Goal: Navigation & Orientation: Find specific page/section

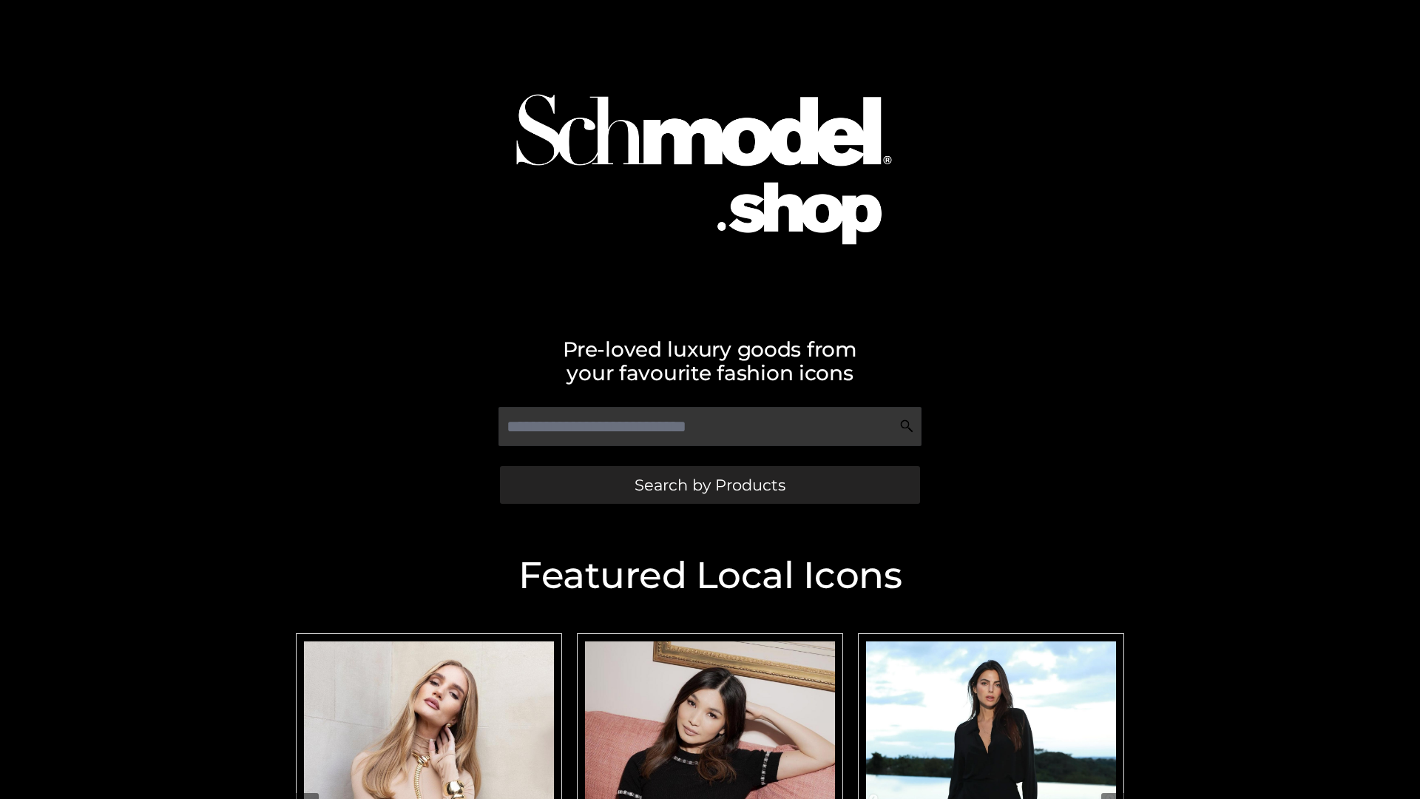
click at [709, 485] on span "Search by Products" at bounding box center [710, 485] width 151 height 16
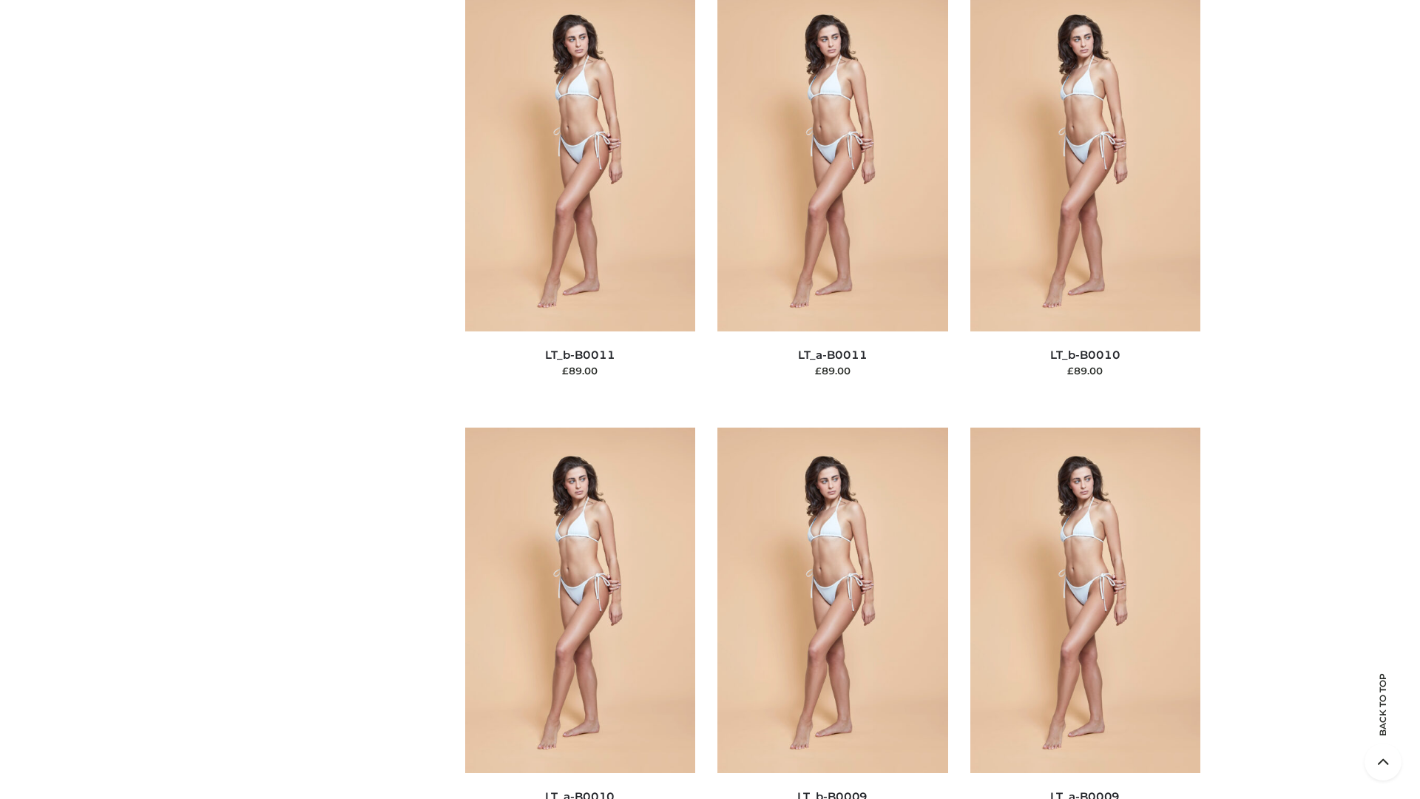
scroll to position [6644, 0]
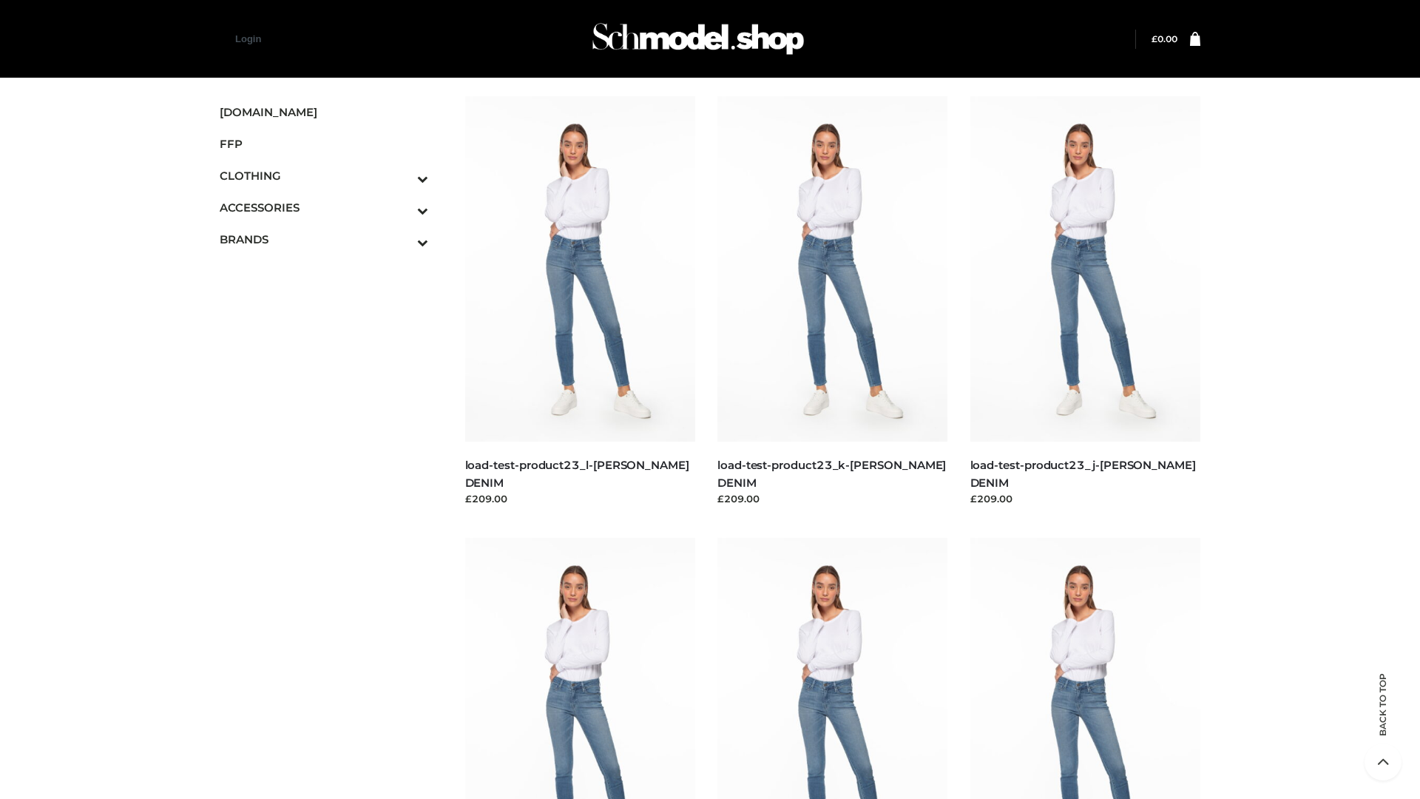
scroll to position [1298, 0]
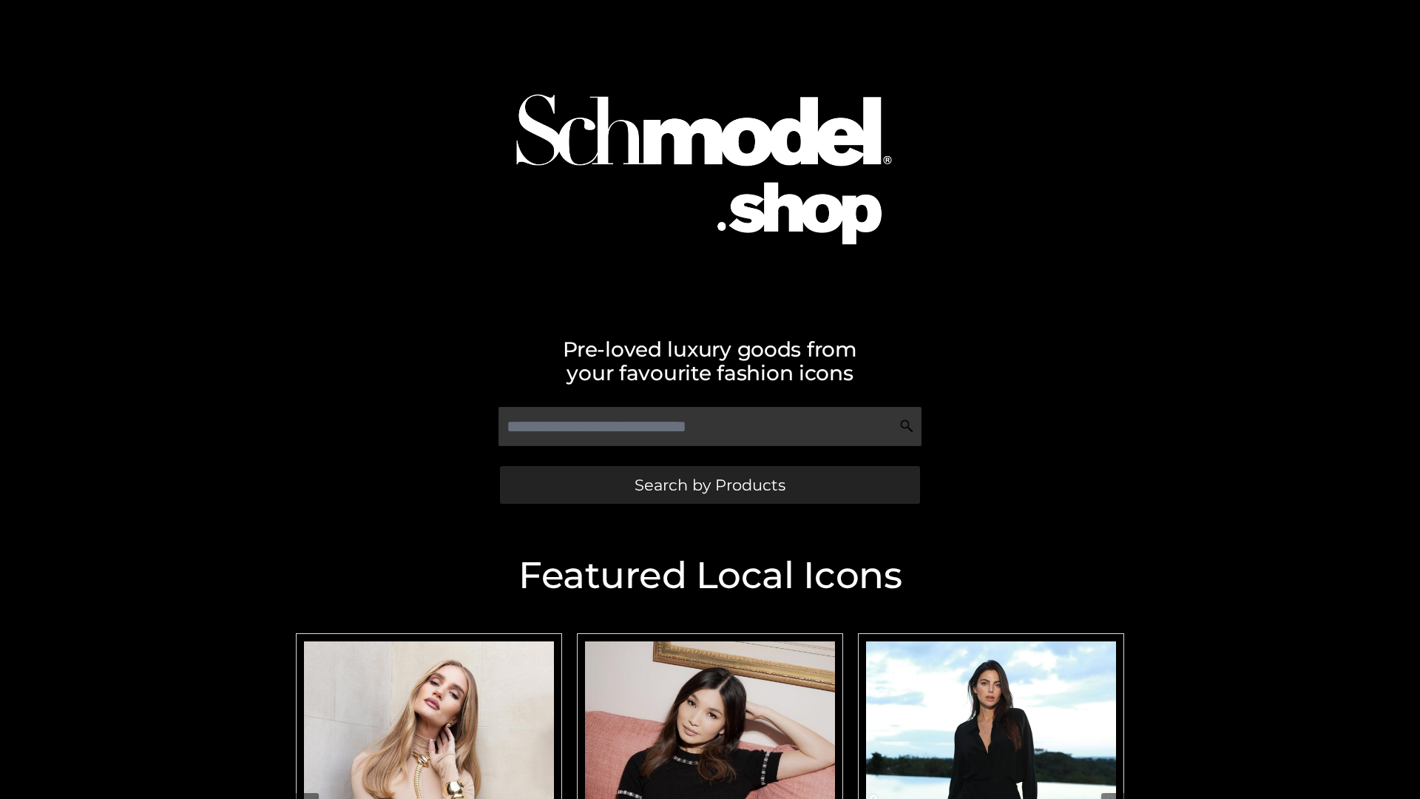
click at [709, 485] on span "Search by Products" at bounding box center [710, 485] width 151 height 16
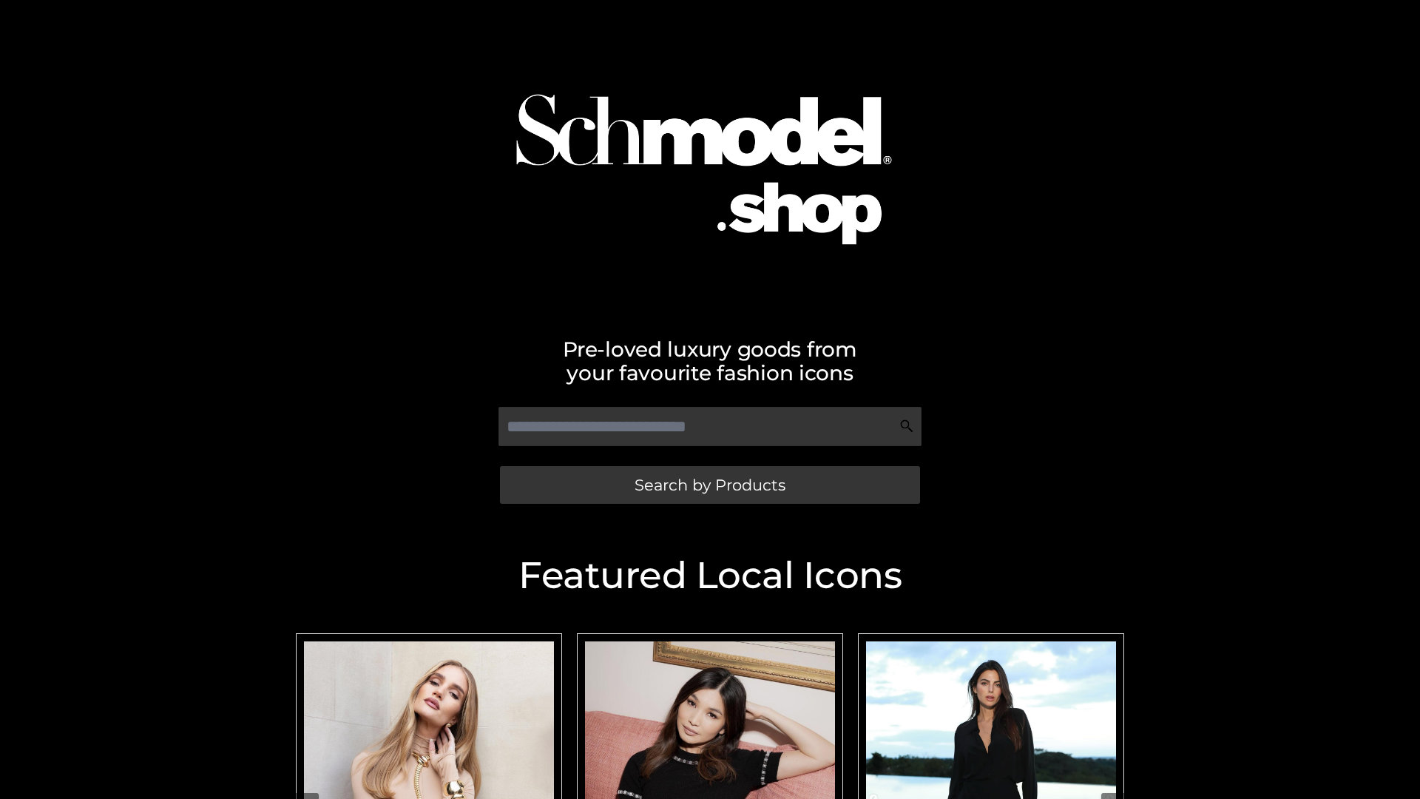
click at [709, 485] on span "Search by Products" at bounding box center [710, 485] width 151 height 16
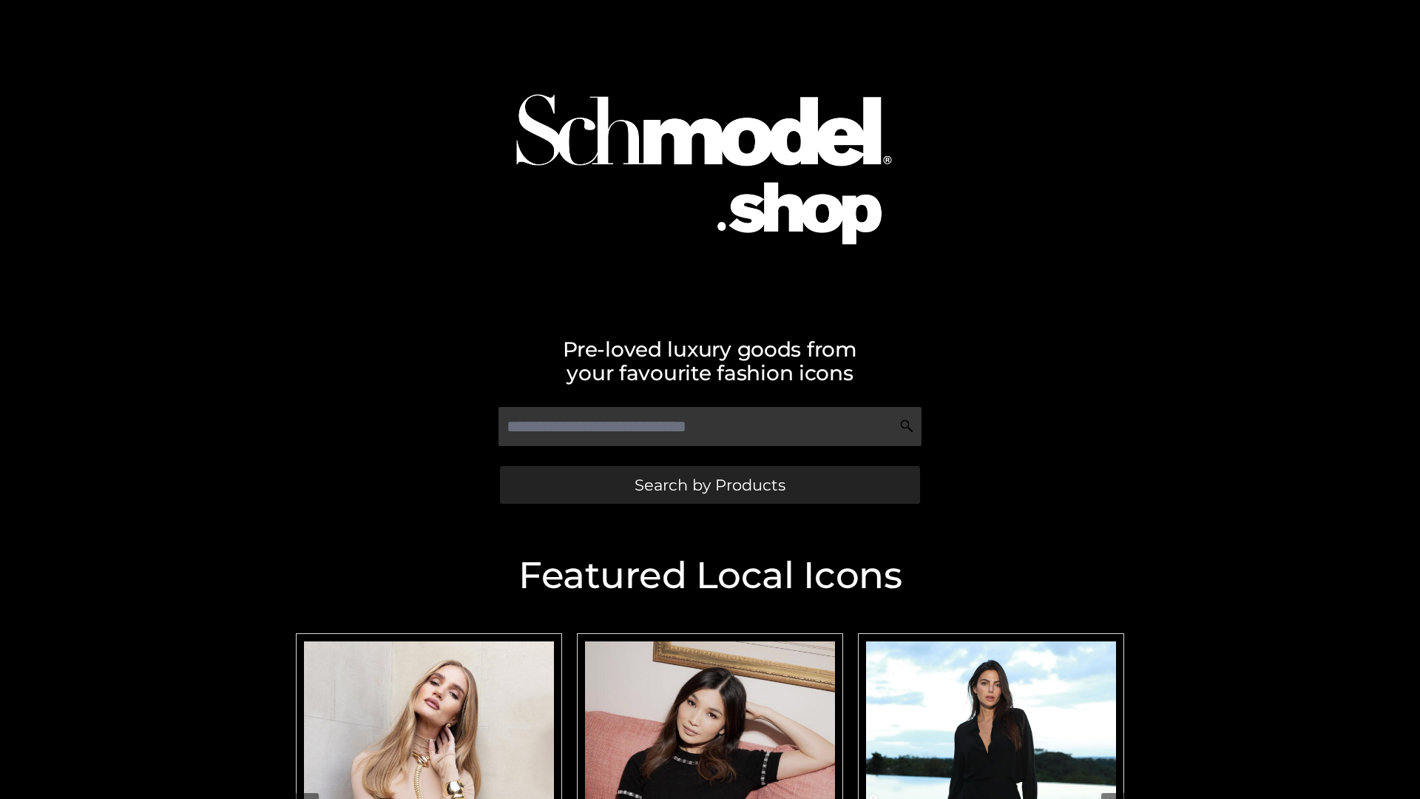
click at [709, 485] on span "Search by Products" at bounding box center [710, 485] width 151 height 16
